Goal: Find specific page/section

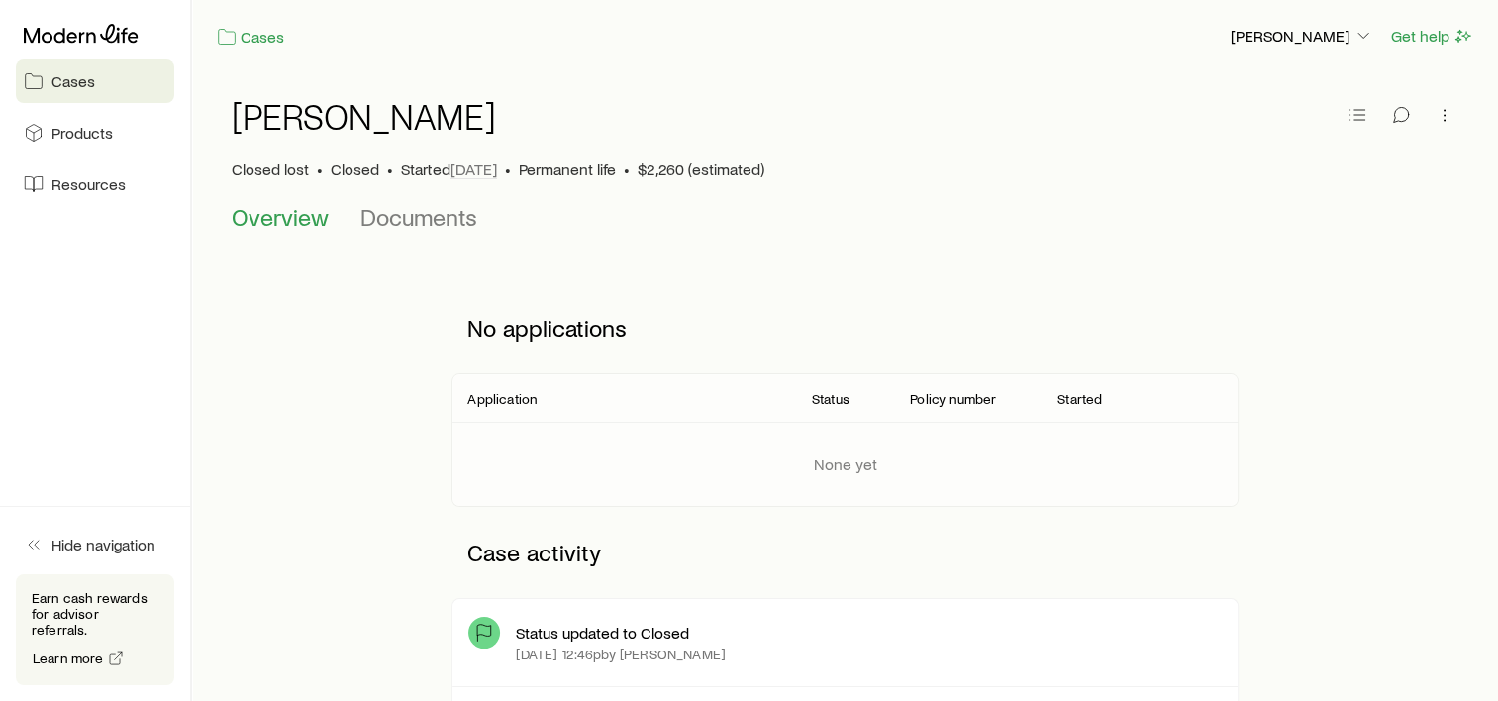
click at [74, 83] on span "Cases" at bounding box center [73, 81] width 44 height 20
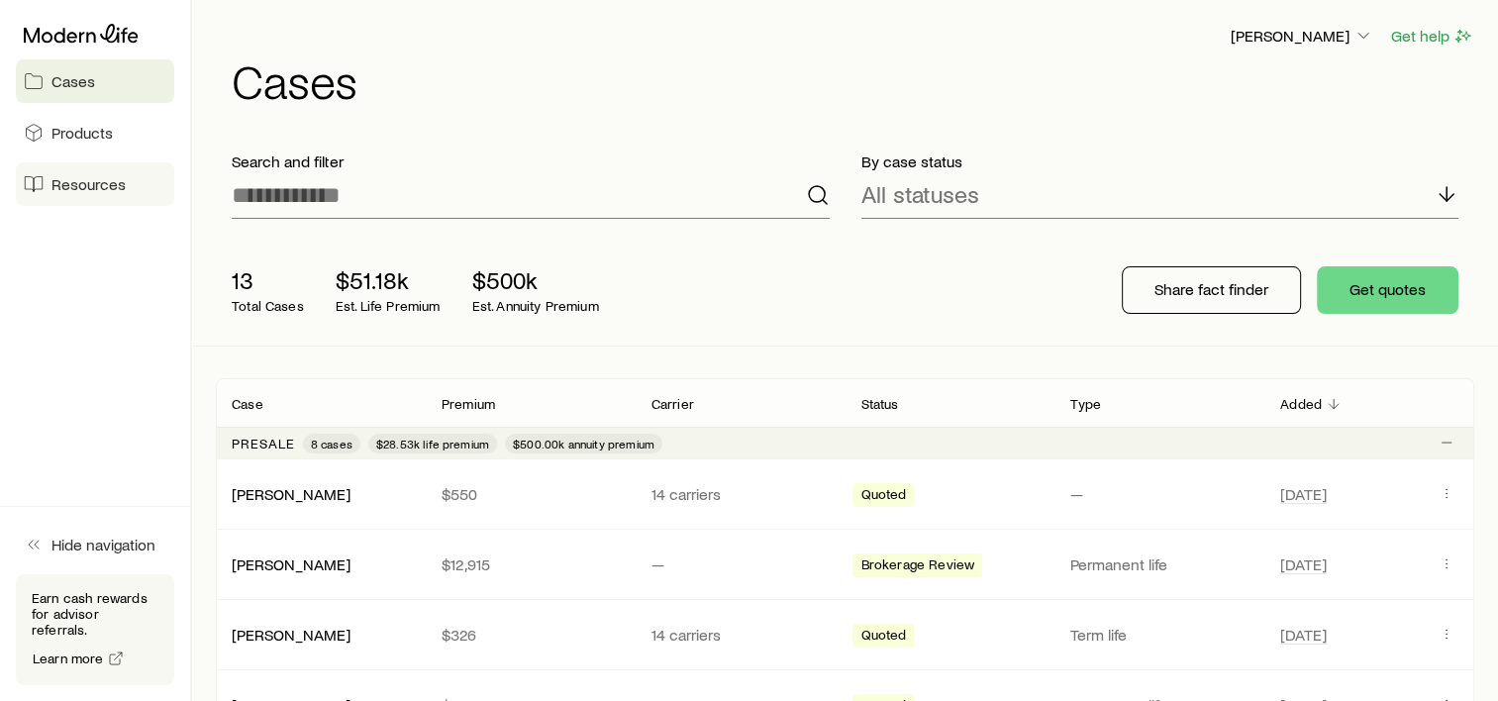
click at [80, 186] on span "Resources" at bounding box center [88, 184] width 74 height 20
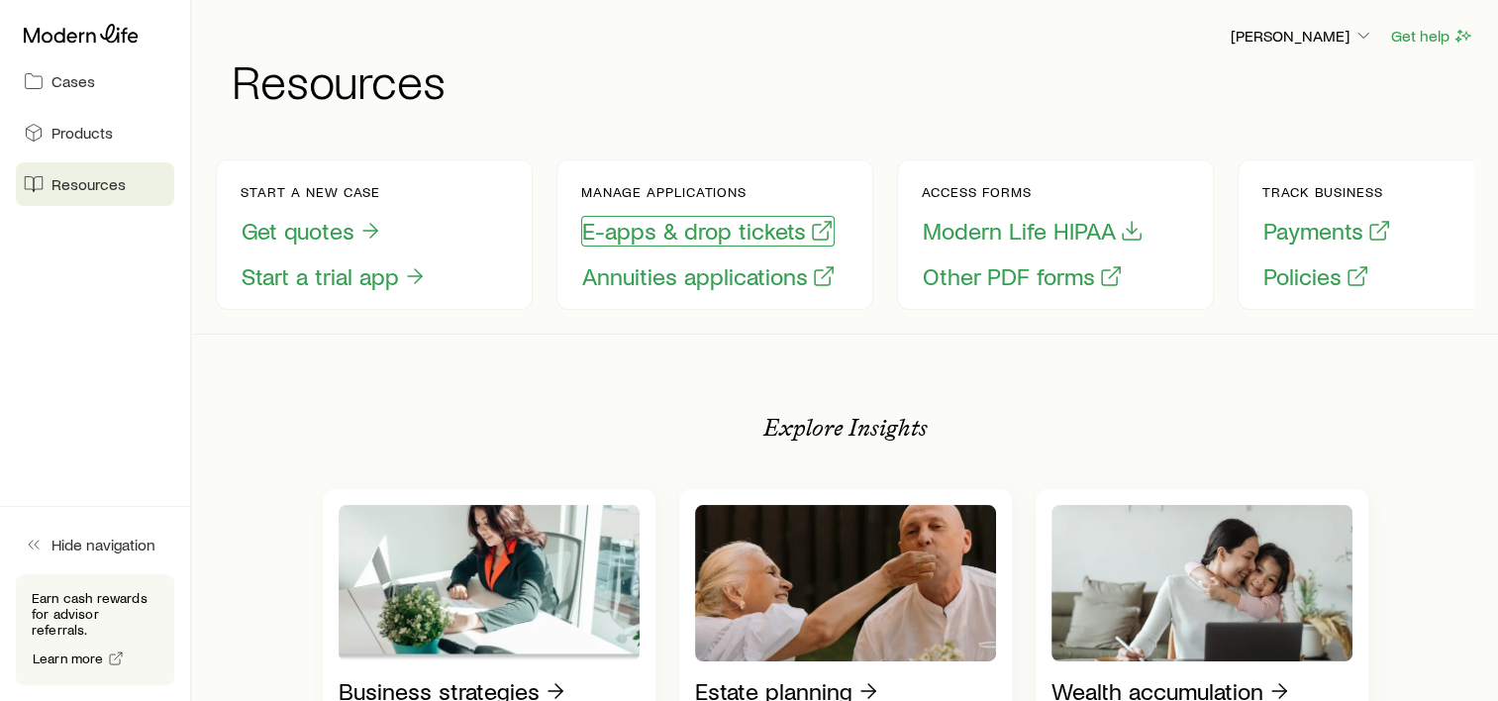
click at [737, 226] on button "E-apps & drop tickets" at bounding box center [707, 231] width 253 height 31
